Goal: Task Accomplishment & Management: Manage account settings

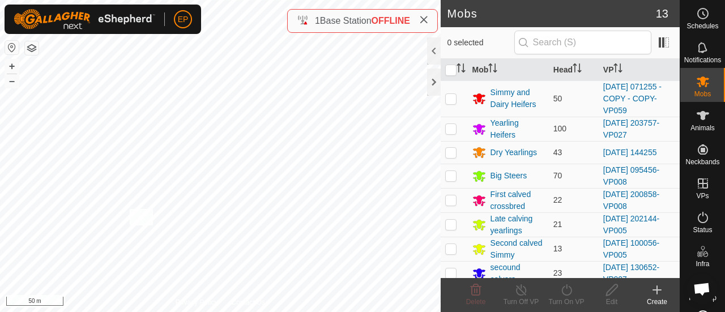
click at [129, 209] on div "NB1090365310 1090365310 Calved Airstrip [DATE] 083828 + – ⇧ i 50 m" at bounding box center [220, 156] width 441 height 312
click at [697, 122] on icon at bounding box center [703, 116] width 14 height 14
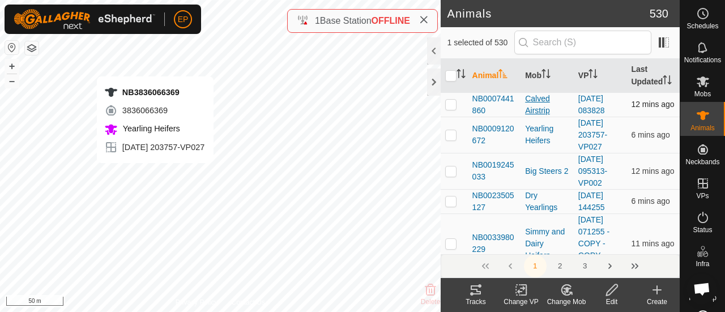
checkbox input "false"
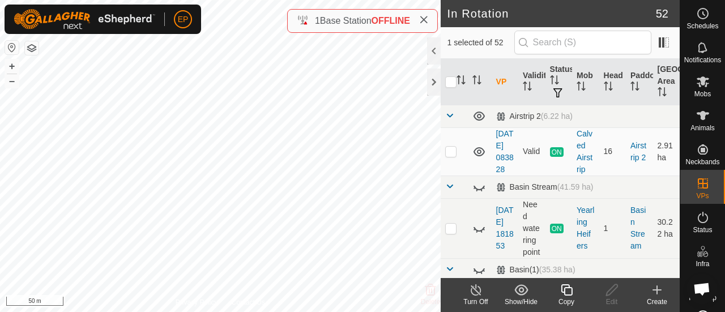
checkbox input "false"
click at [141, 250] on div "NB1591831731 1591831731 Yearling Heifers [DATE] 203757-VP027 + – ⇧ i 50 m" at bounding box center [220, 156] width 441 height 312
checkbox input "true"
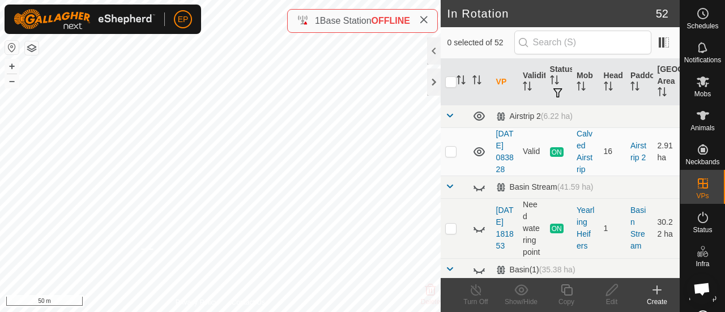
checkbox input "true"
checkbox input "false"
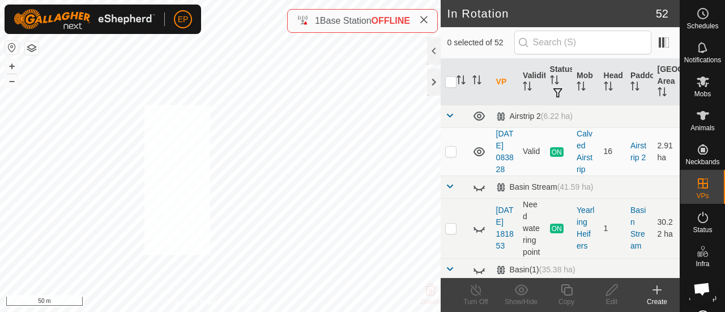
click at [139, 123] on div "NB1591831731 1591831731 Yearling Heifers [DATE] 203757-VP027 + – ⇧ i 50 m" at bounding box center [220, 156] width 441 height 312
checkbox input "true"
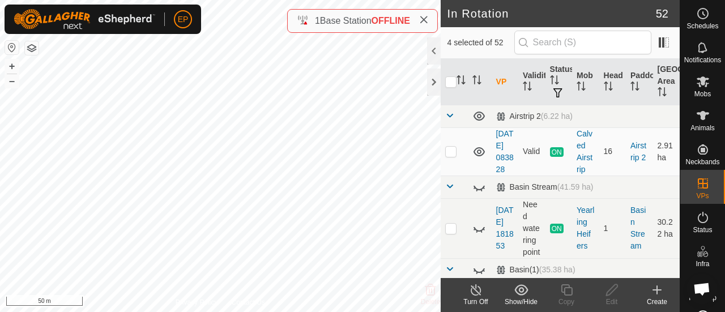
checkbox input "false"
checkbox input "true"
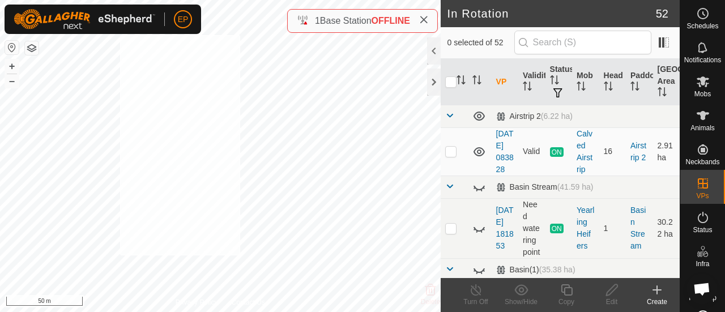
checkbox input "true"
checkbox input "false"
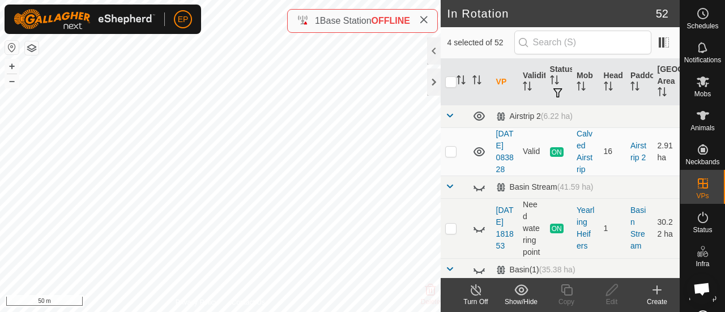
checkbox input "false"
click at [697, 114] on icon at bounding box center [703, 115] width 12 height 9
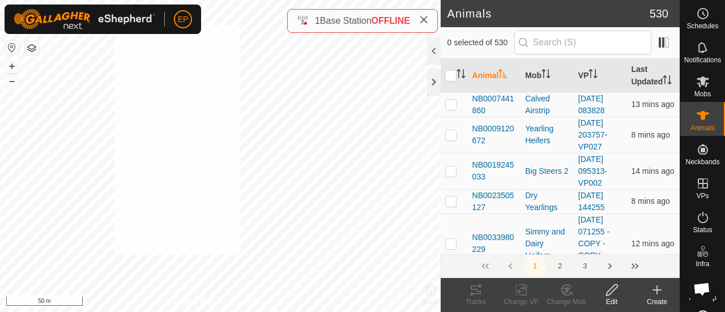
checkbox input "true"
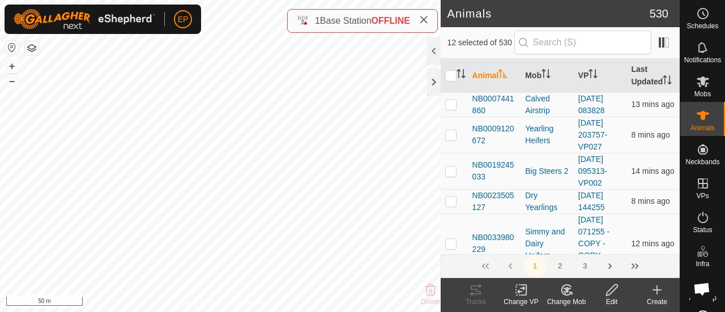
click at [566, 288] on icon at bounding box center [567, 290] width 8 height 6
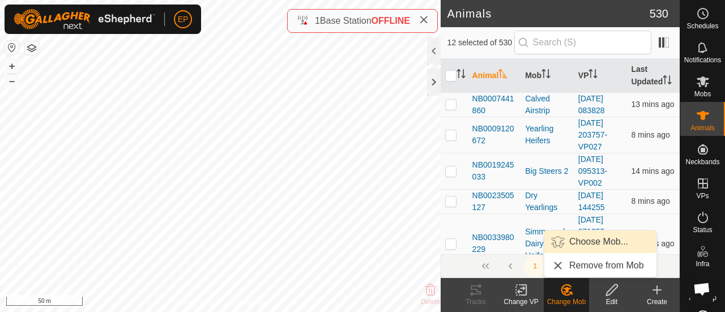
click at [584, 245] on link "Choose Mob..." at bounding box center [600, 242] width 112 height 23
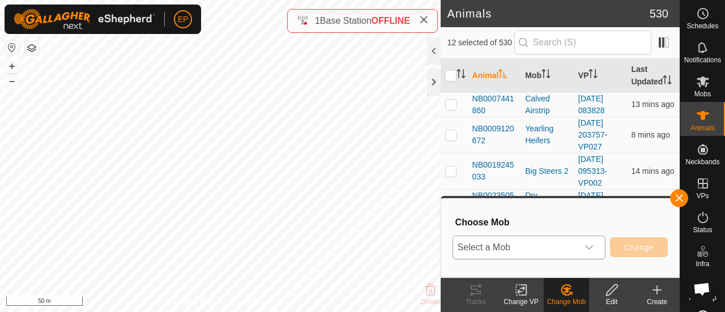
click at [570, 245] on span "Select a Mob" at bounding box center [515, 247] width 125 height 23
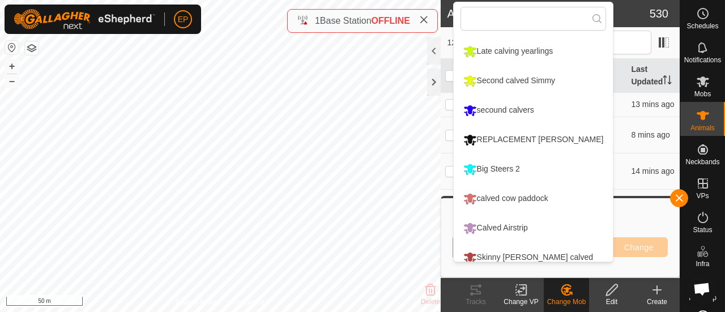
scroll to position [155, 0]
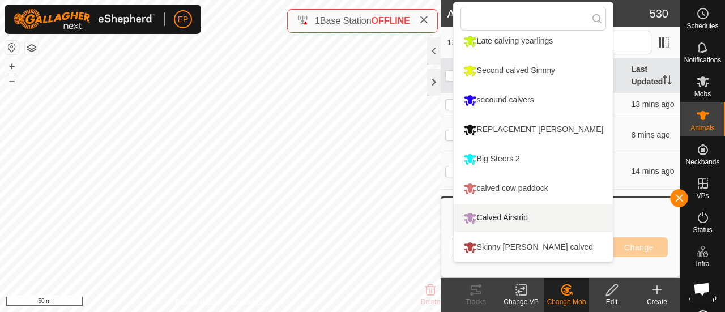
click at [509, 214] on li "Calved Airstrip" at bounding box center [534, 218] width 160 height 28
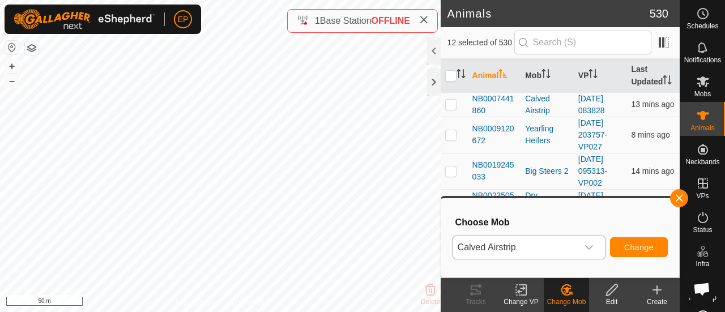
drag, startPoint x: 620, startPoint y: 212, endPoint x: 631, endPoint y: 248, distance: 36.9
click at [631, 248] on div "Choose Mob Calved Airstrip Change" at bounding box center [560, 237] width 224 height 65
click at [631, 248] on span "Change" at bounding box center [638, 247] width 29 height 9
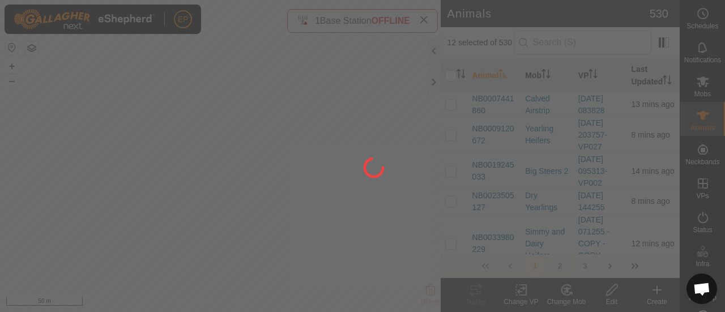
checkbox input "false"
